Goal: Navigation & Orientation: Find specific page/section

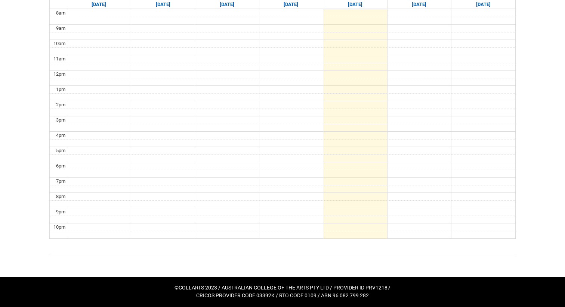
scroll to position [82, 0]
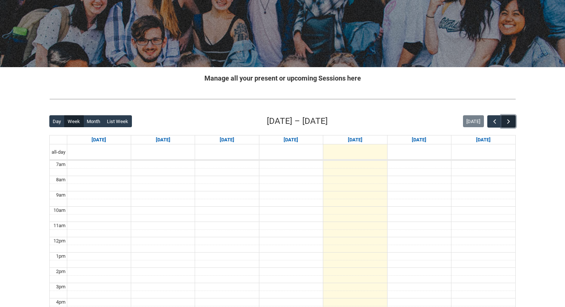
click at [511, 119] on span "button" at bounding box center [507, 121] width 7 height 7
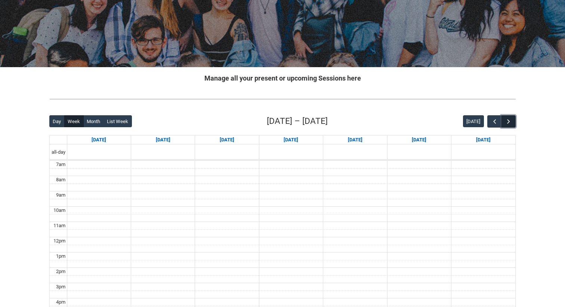
click at [511, 118] on span "button" at bounding box center [507, 121] width 7 height 7
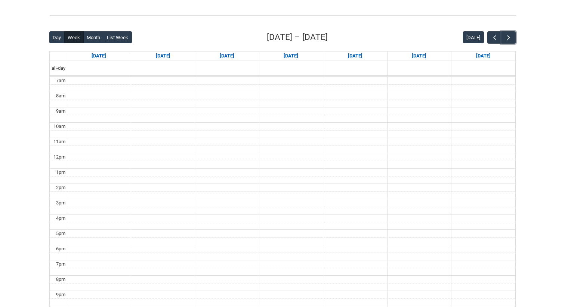
scroll to position [158, 0]
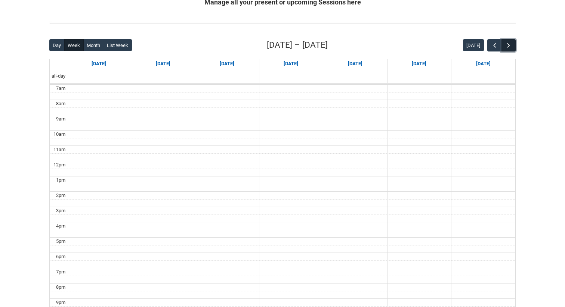
click at [512, 47] on span "button" at bounding box center [507, 45] width 7 height 7
click at [489, 46] on button "button" at bounding box center [494, 45] width 14 height 12
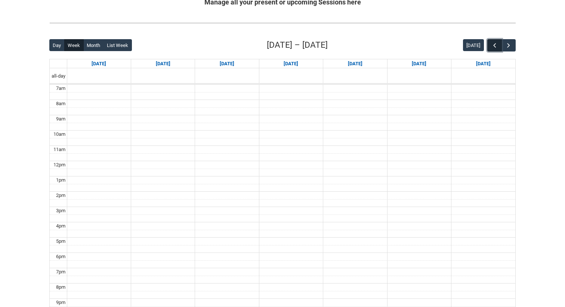
click at [489, 46] on button "button" at bounding box center [494, 45] width 14 height 12
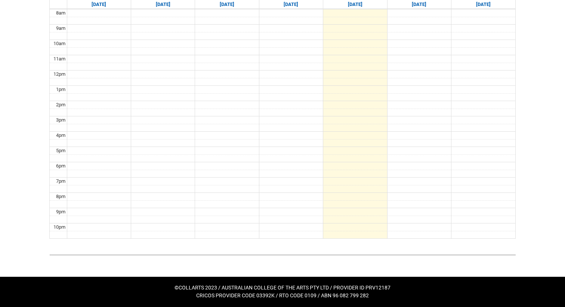
scroll to position [0, 0]
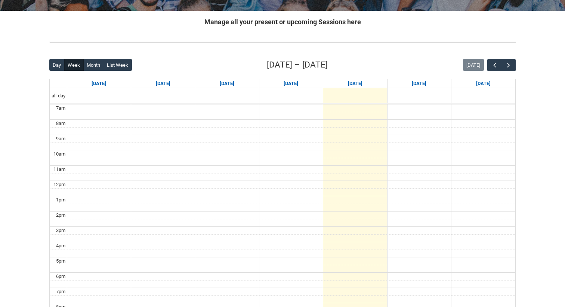
scroll to position [163, 0]
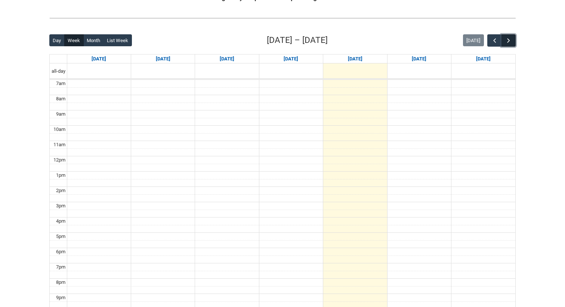
click at [506, 41] on span "button" at bounding box center [507, 40] width 7 height 7
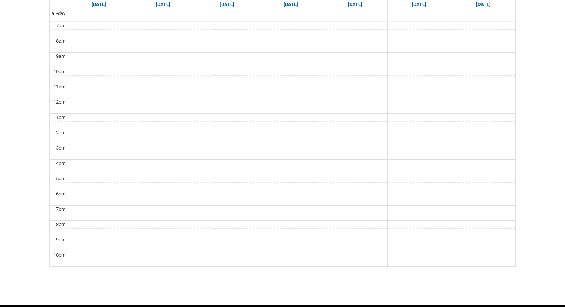
scroll to position [180, 0]
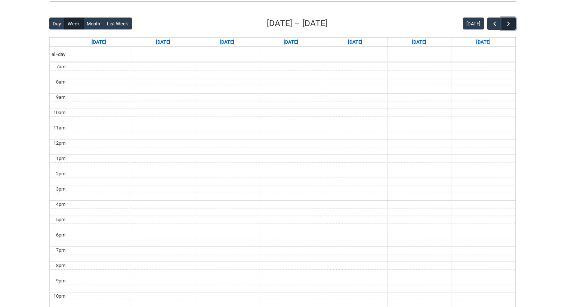
click at [513, 28] on button "button" at bounding box center [508, 24] width 14 height 12
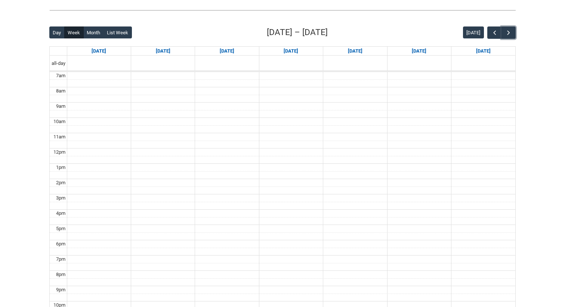
scroll to position [149, 0]
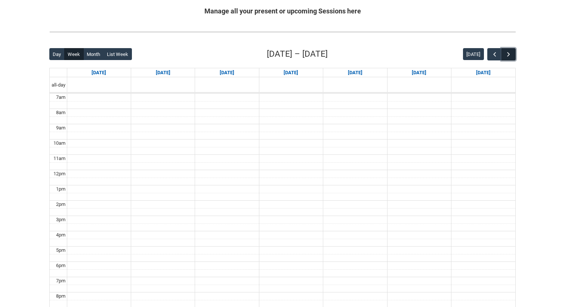
click at [511, 52] on span "button" at bounding box center [507, 54] width 7 height 7
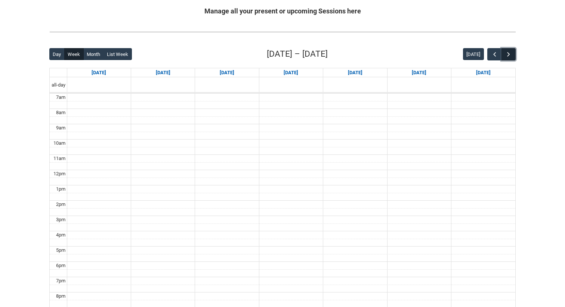
click at [511, 52] on span "button" at bounding box center [507, 54] width 7 height 7
click at [492, 56] on span "button" at bounding box center [494, 54] width 7 height 7
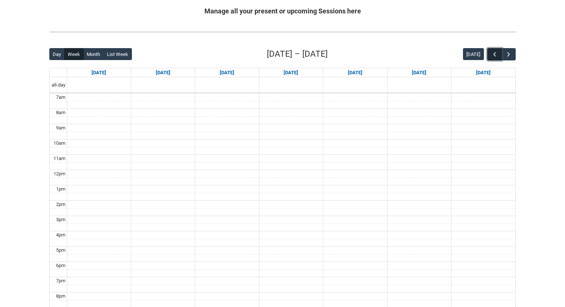
click at [492, 56] on span "button" at bounding box center [494, 54] width 7 height 7
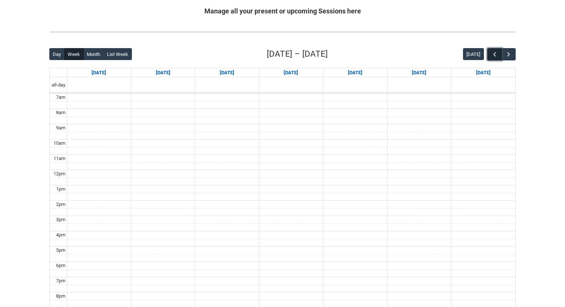
click at [492, 56] on span "button" at bounding box center [494, 54] width 7 height 7
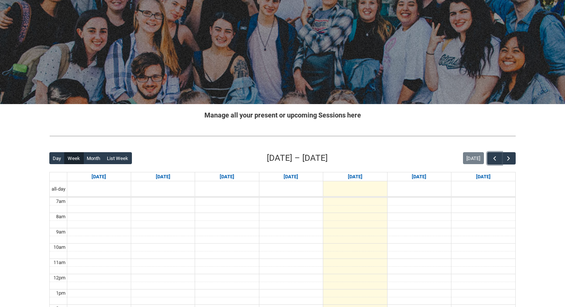
scroll to position [0, 0]
